Goal: Find specific page/section: Find specific page/section

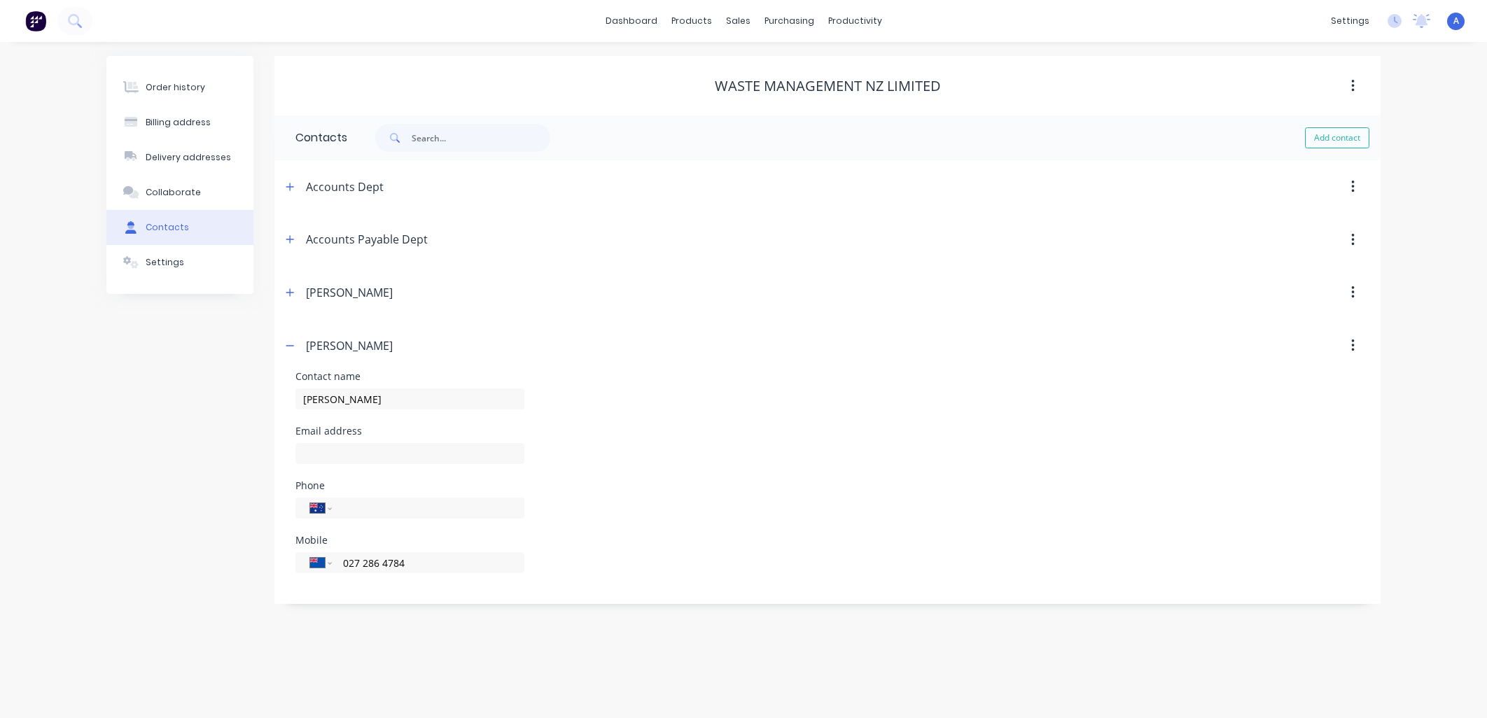
select select "AU"
select select "NZ"
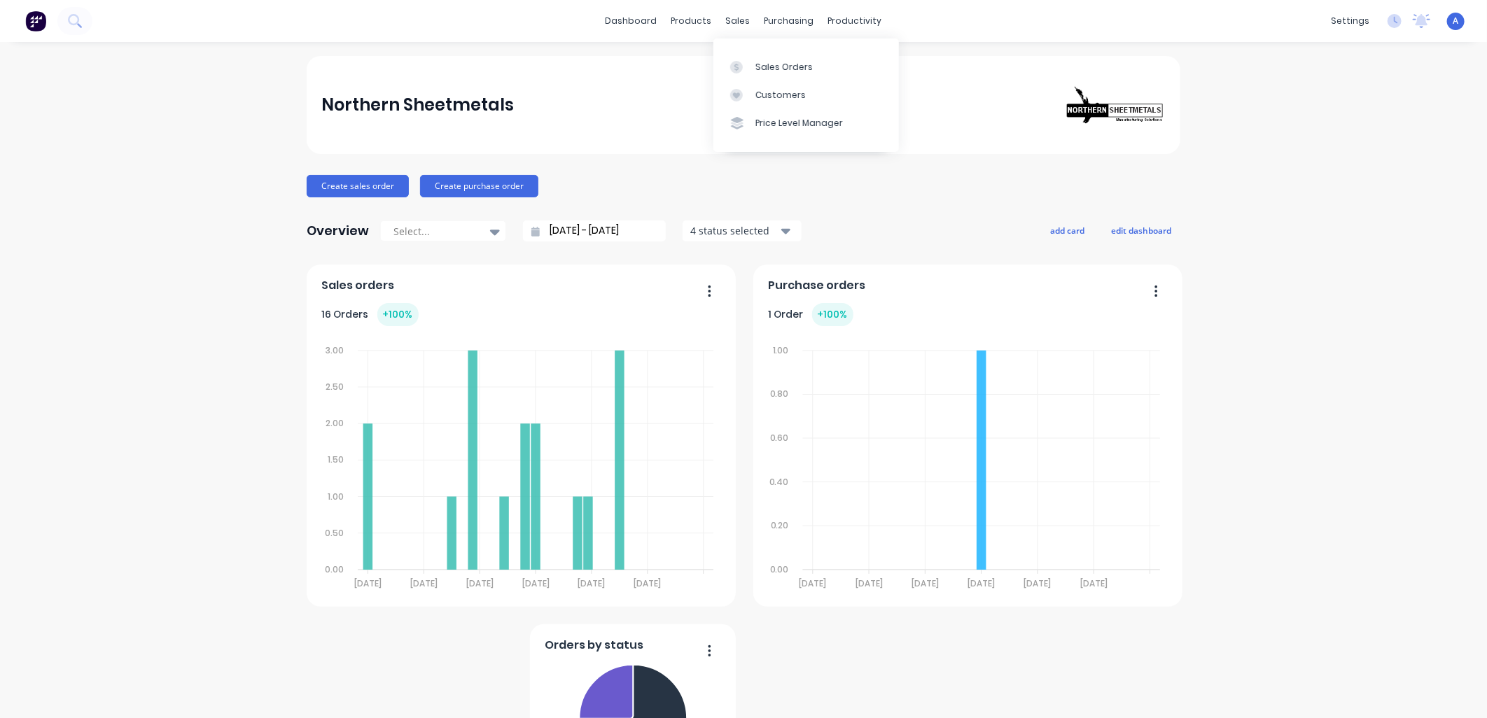
click at [782, 90] on div "Customers" at bounding box center [781, 95] width 50 height 13
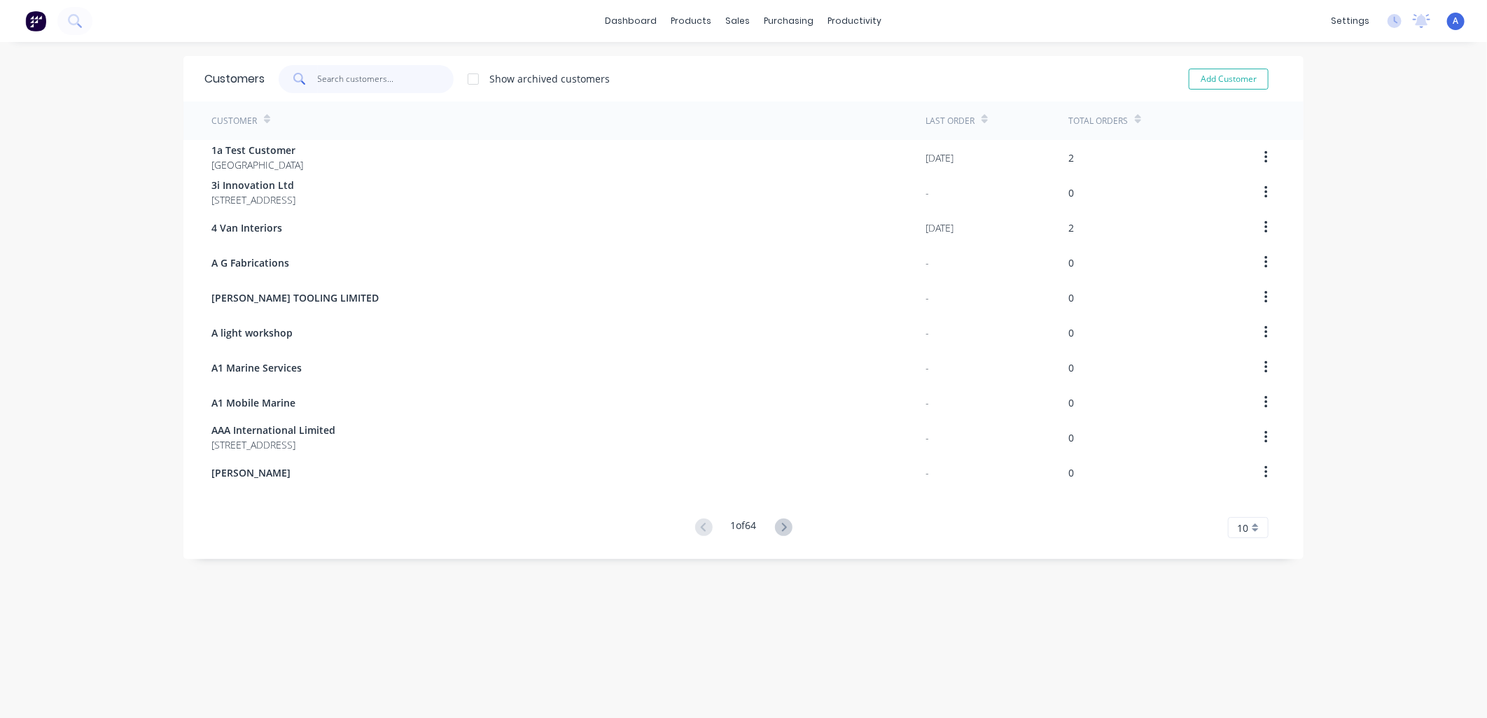
click at [318, 82] on input "text" at bounding box center [386, 79] width 137 height 28
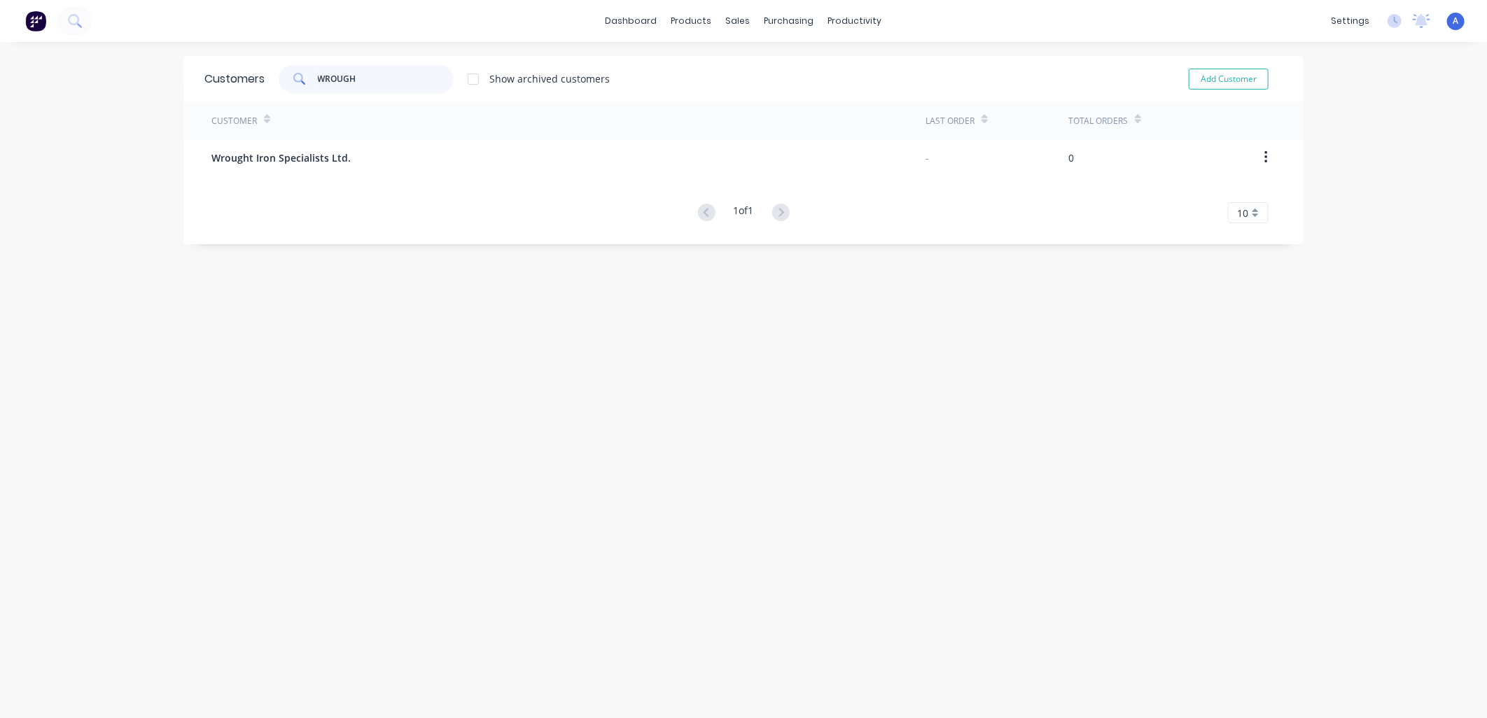
type input "WROUGH"
click at [333, 159] on span "Wrought Iron Specialists Ltd." at bounding box center [280, 158] width 139 height 15
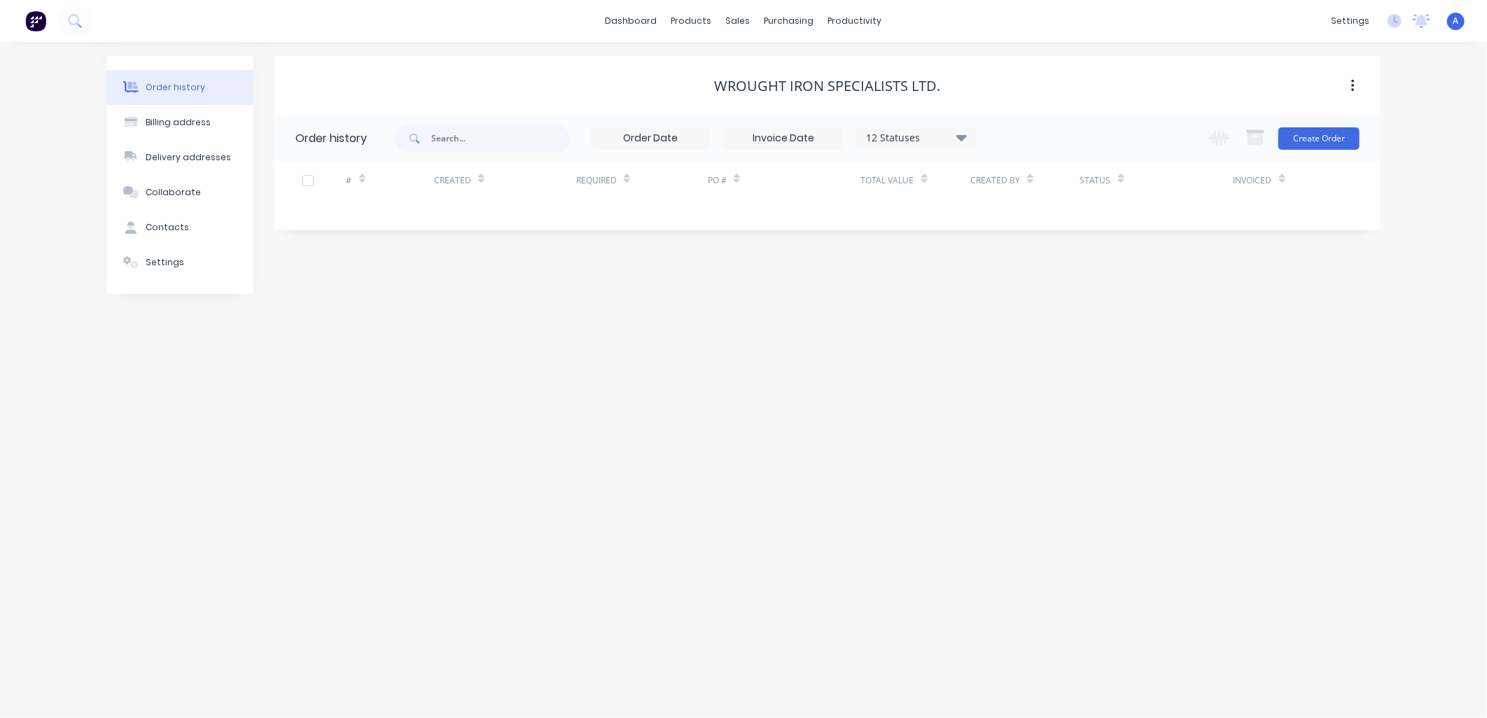
click at [158, 225] on div "Contacts" at bounding box center [167, 227] width 43 height 13
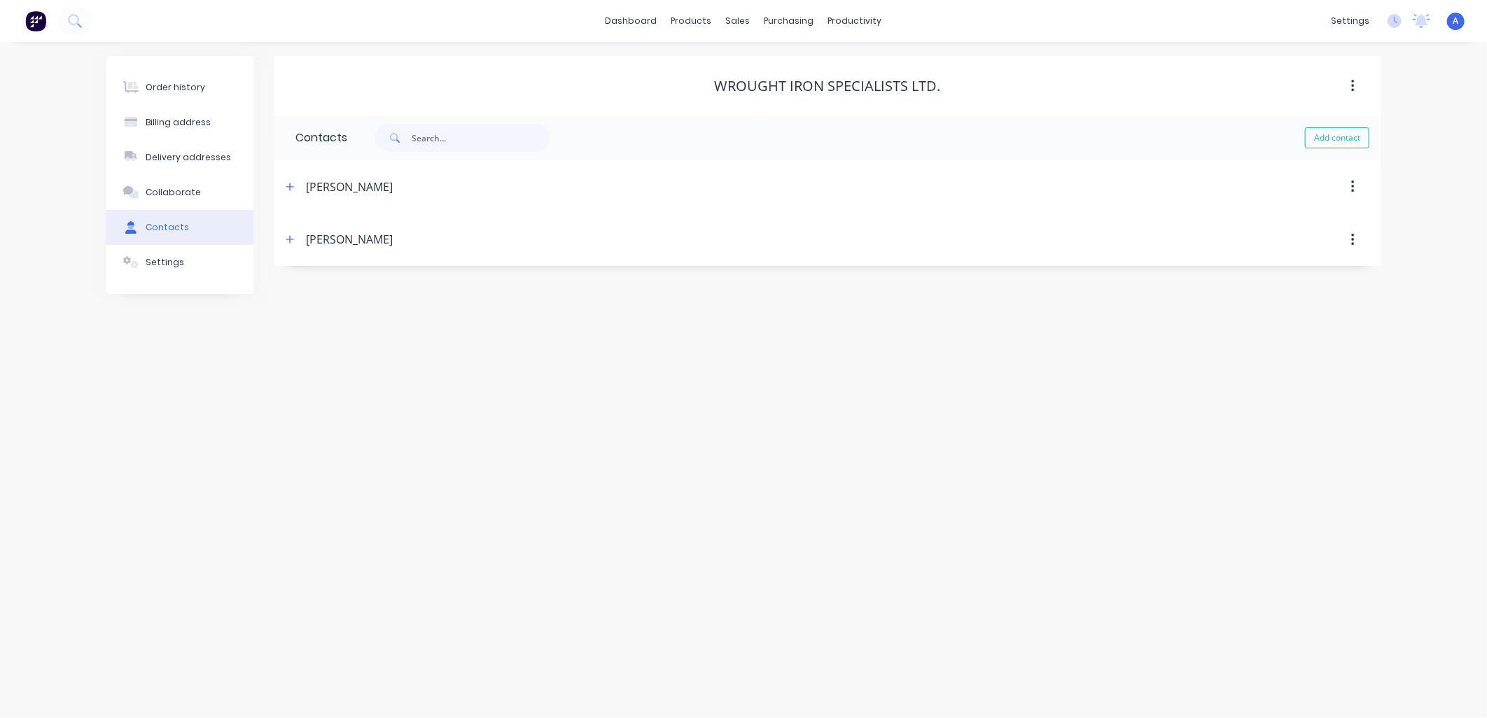
click at [286, 186] on icon "button" at bounding box center [290, 187] width 8 height 10
